Goal: Navigation & Orientation: Find specific page/section

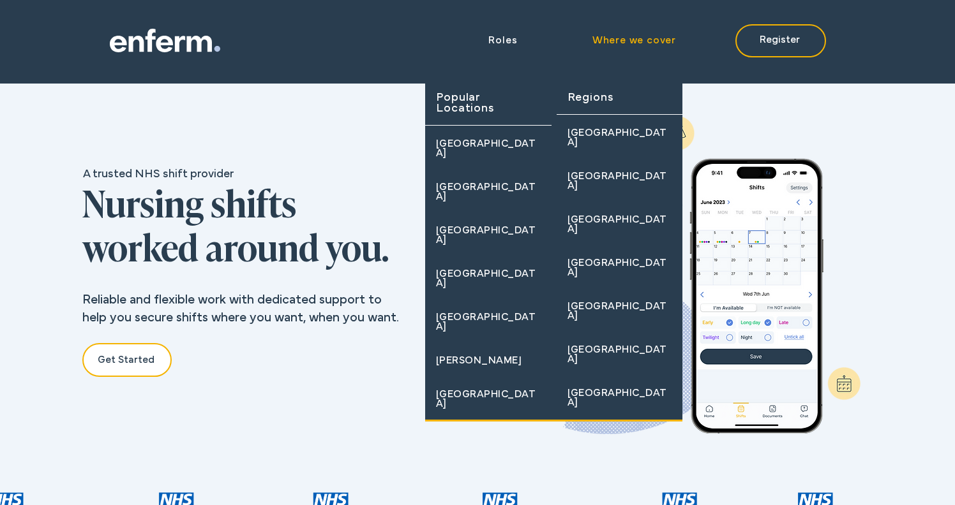
click at [647, 51] on link "Where we cover" at bounding box center [605, 40] width 154 height 23
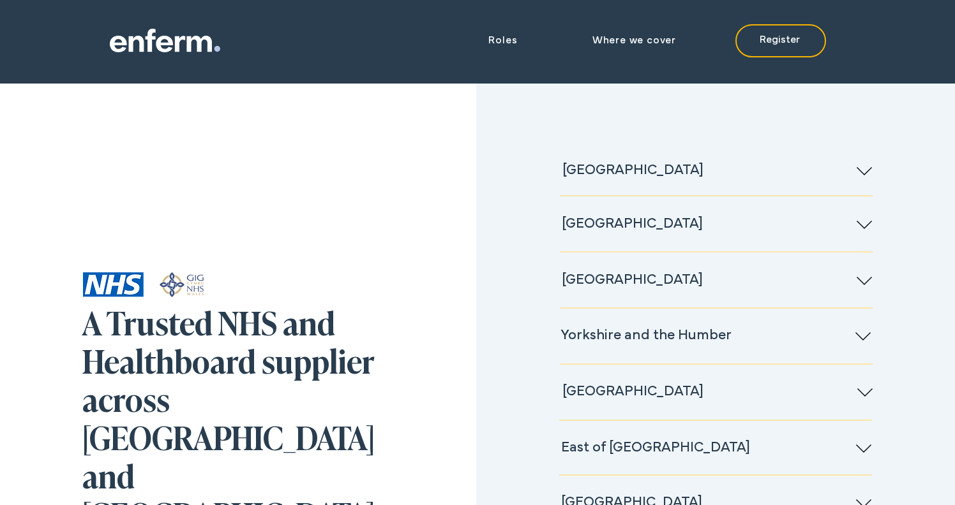
click at [142, 48] on icon at bounding box center [136, 44] width 15 height 16
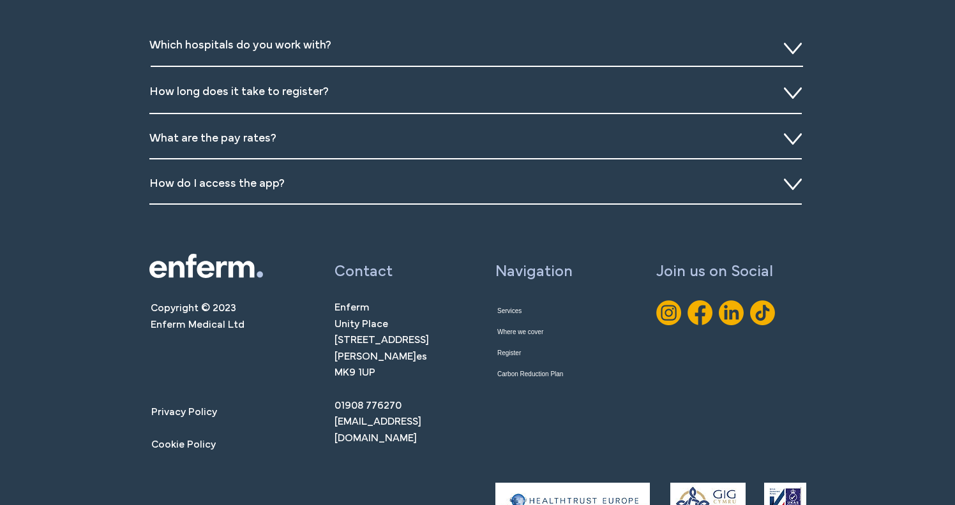
scroll to position [4679, 0]
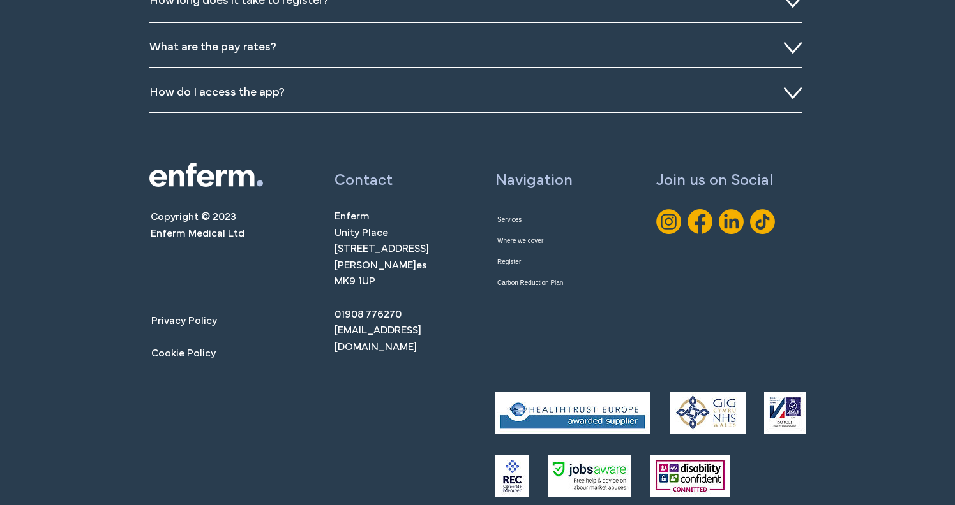
click at [232, 231] on span "Copyright © 2023 Enferm Medical Ltd" at bounding box center [198, 226] width 94 height 26
click at [236, 230] on span "Copyright © 2023 Enferm Medical Ltd" at bounding box center [198, 226] width 94 height 26
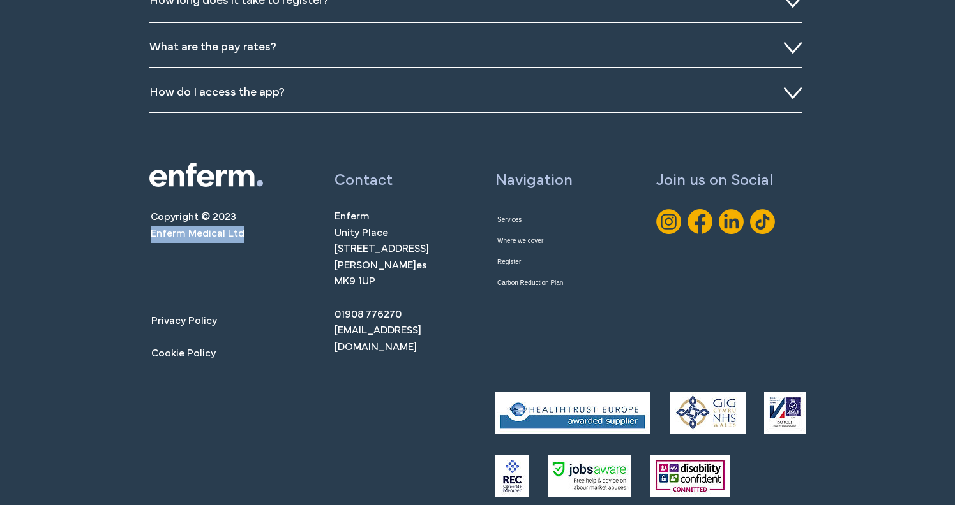
drag, startPoint x: 245, startPoint y: 230, endPoint x: 124, endPoint y: 232, distance: 121.3
click at [124, 232] on div "Copyright © 2023 Enferm Medical Ltd Privacy Policy Cookie Policy Contact Enferm…" at bounding box center [477, 333] width 955 height 375
copy span "Enferm Medical Ltd"
click at [658, 92] on div "Slideshow" at bounding box center [476, 93] width 655 height 45
click at [807, 91] on div at bounding box center [477, 25] width 955 height 242
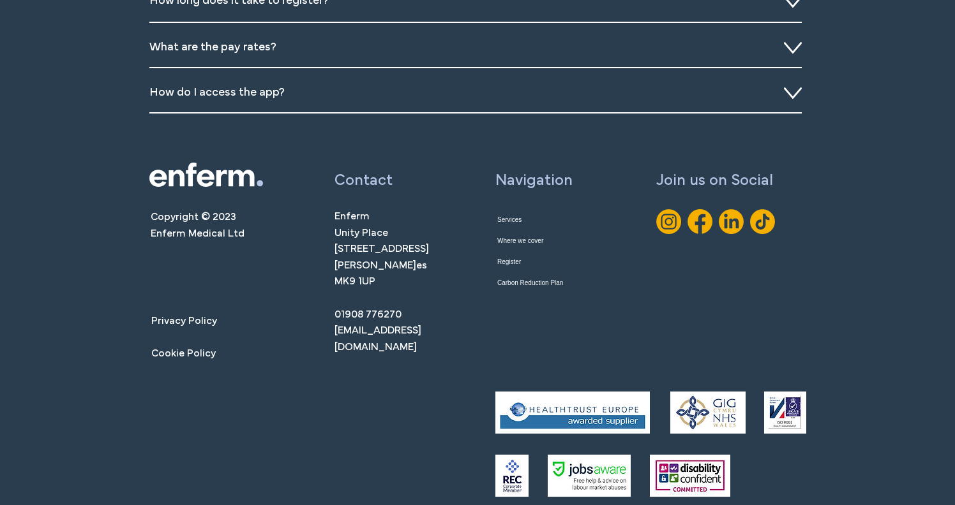
click at [792, 91] on icon "Slideshow" at bounding box center [793, 92] width 18 height 11
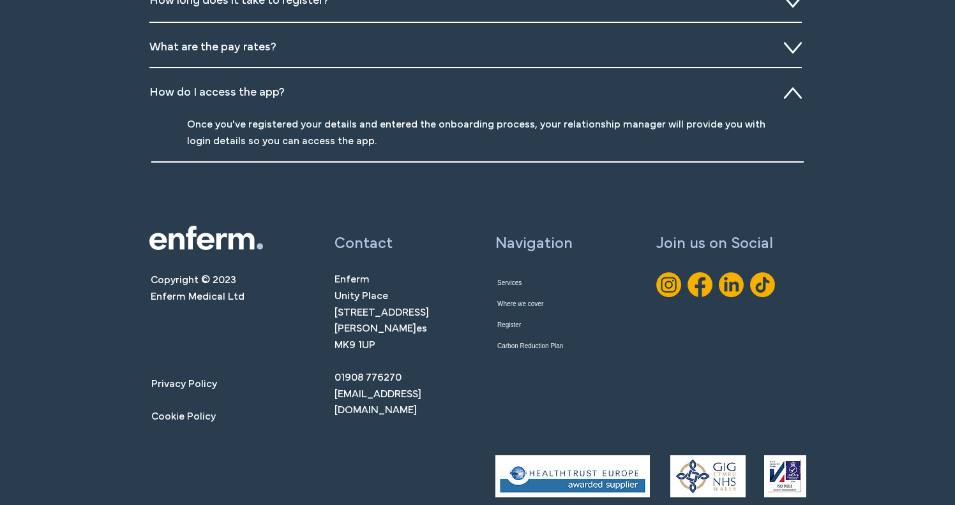
click at [788, 49] on icon "Slideshow" at bounding box center [793, 47] width 18 height 11
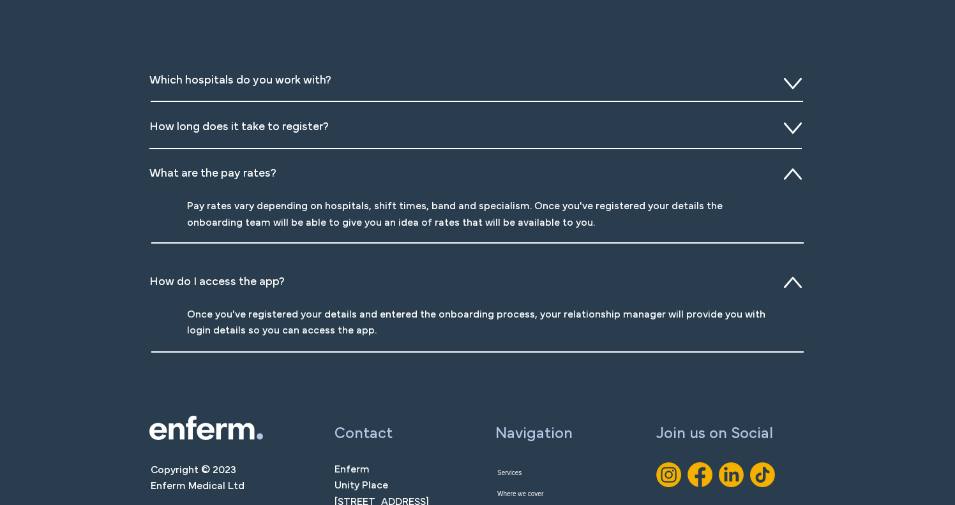
scroll to position [4533, 0]
